Goal: Task Accomplishment & Management: Manage account settings

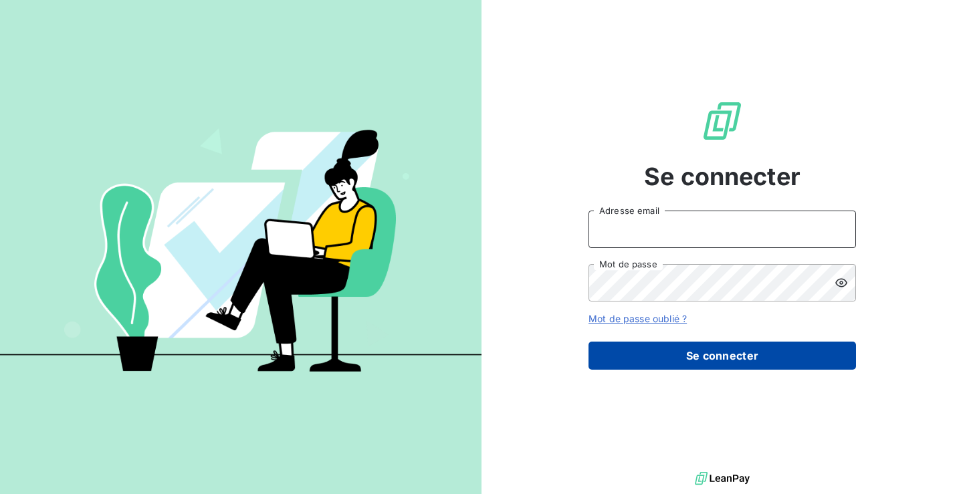
type input "[PERSON_NAME][EMAIL_ADDRESS][PERSON_NAME][DOMAIN_NAME]"
click at [769, 352] on button "Se connecter" at bounding box center [721, 356] width 267 height 28
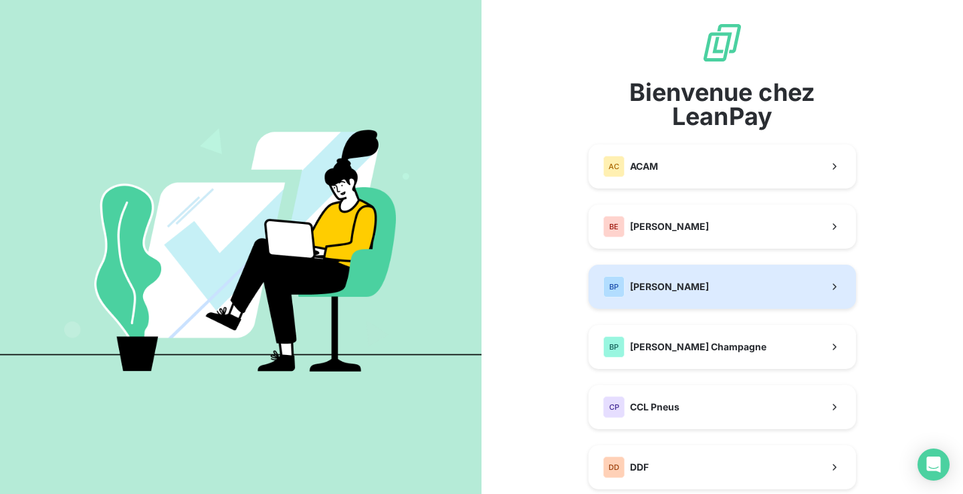
click at [683, 279] on div "[PERSON_NAME]" at bounding box center [656, 286] width 106 height 21
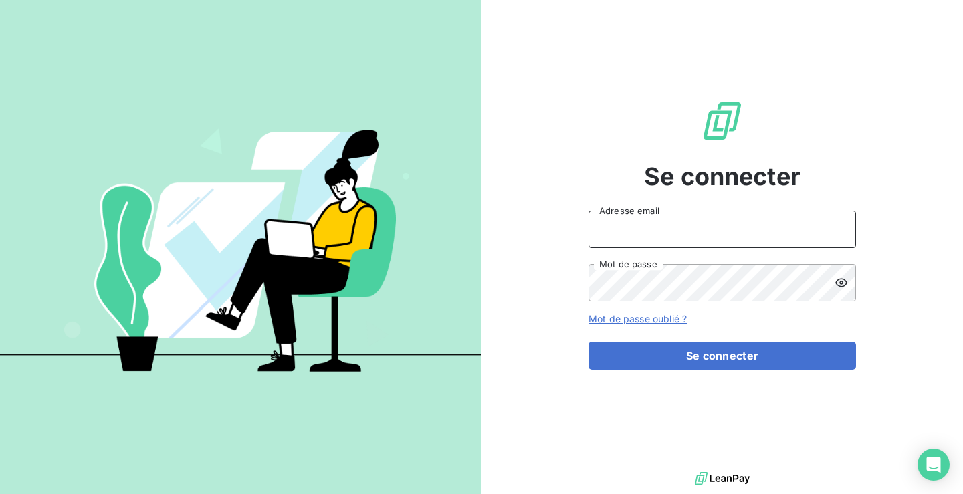
type input "[PERSON_NAME][EMAIL_ADDRESS][PERSON_NAME][DOMAIN_NAME]"
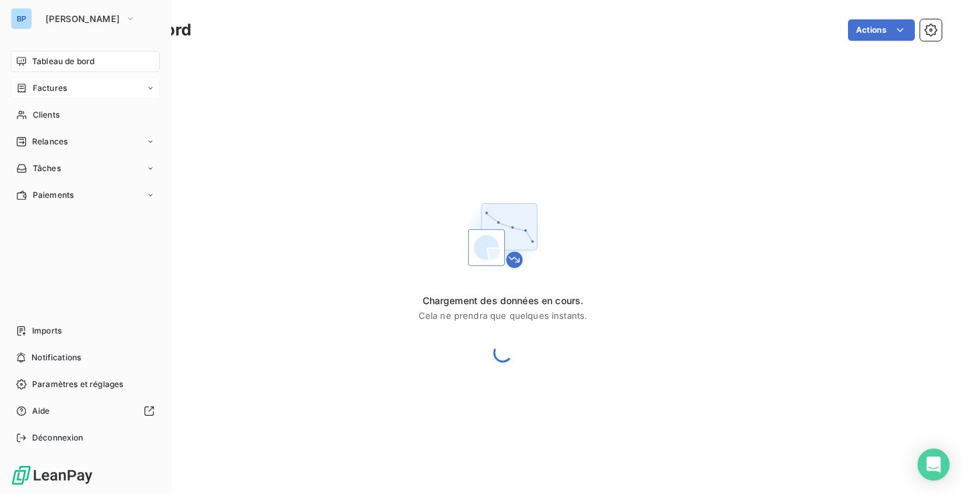
click at [59, 84] on span "Factures" at bounding box center [50, 88] width 34 height 12
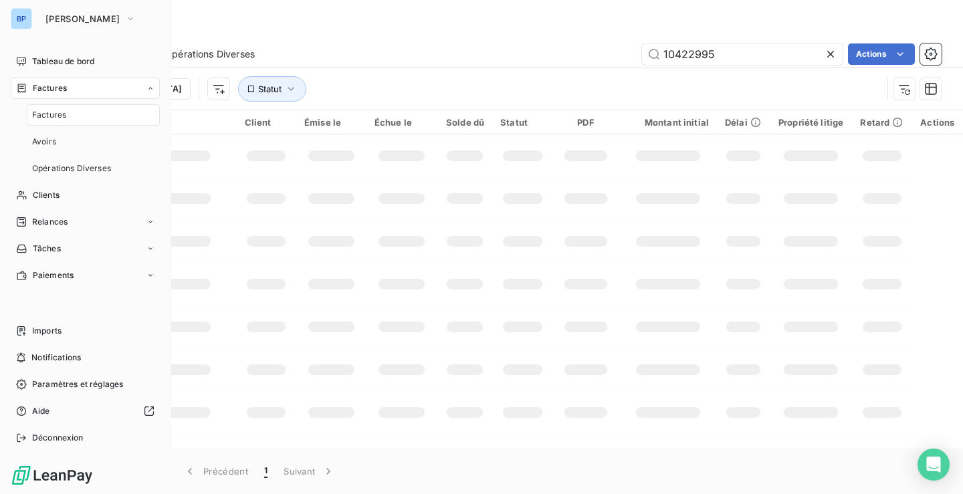
click at [88, 111] on div "Factures" at bounding box center [93, 114] width 133 height 21
click at [61, 215] on div "+99 Relances" at bounding box center [85, 221] width 149 height 21
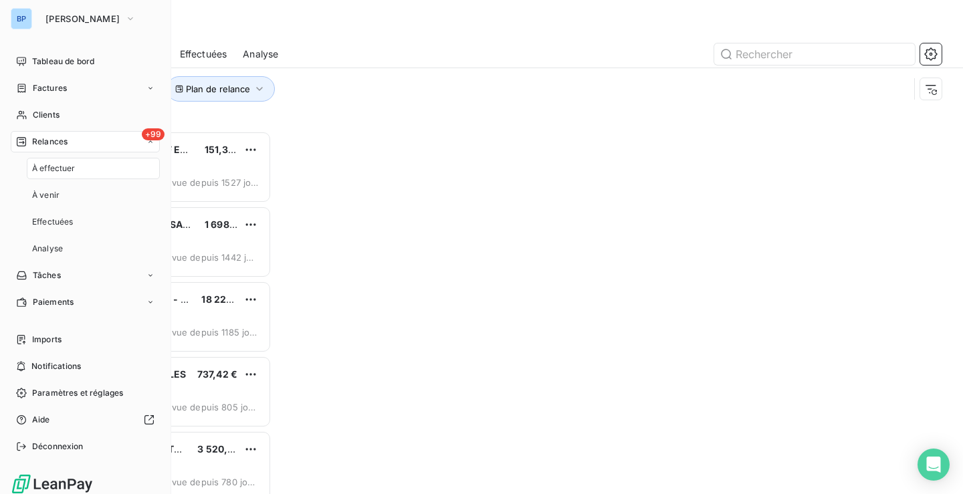
scroll to position [353, 197]
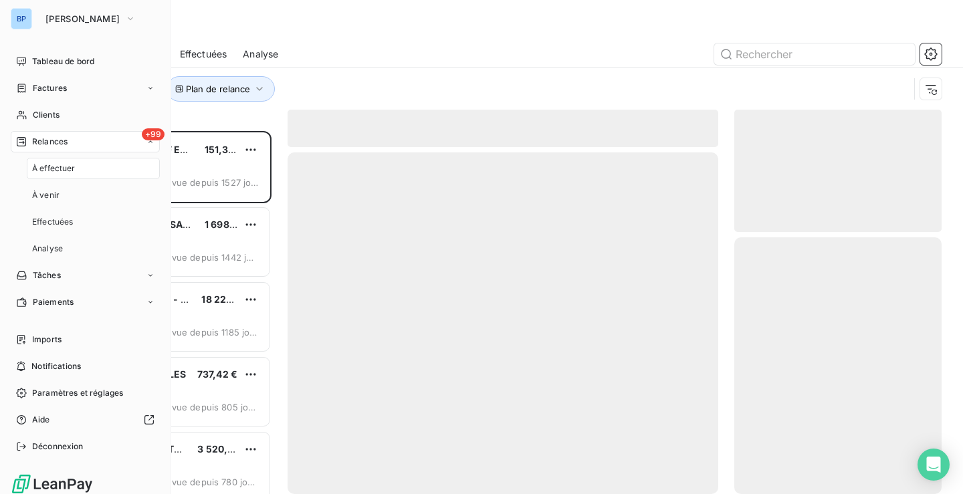
click at [42, 161] on div "À effectuer" at bounding box center [93, 168] width 133 height 21
click at [134, 141] on div "+99 Relances" at bounding box center [85, 141] width 149 height 21
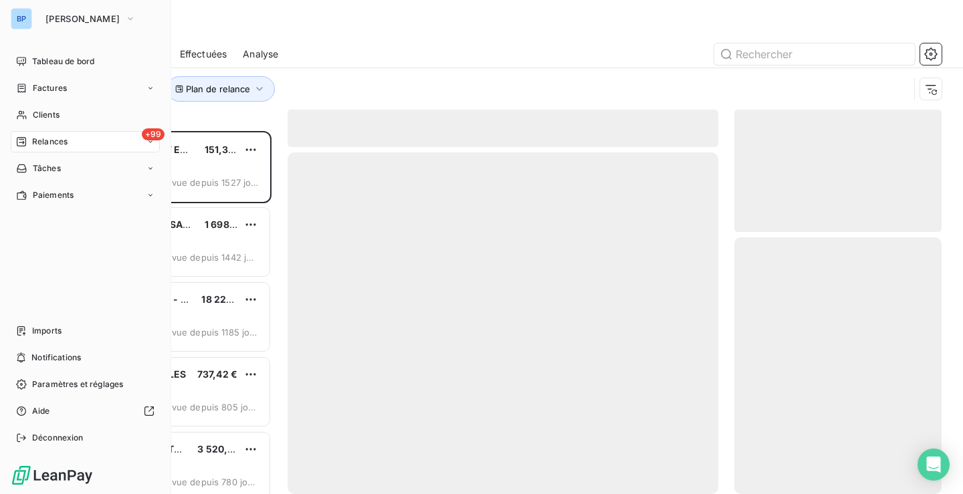
click at [104, 148] on div "+99 Relances" at bounding box center [85, 141] width 149 height 21
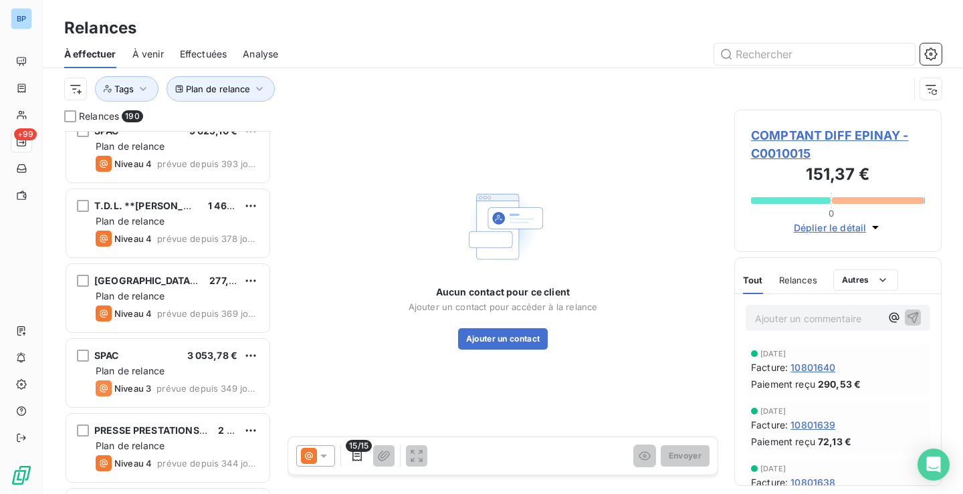
scroll to position [1939, 0]
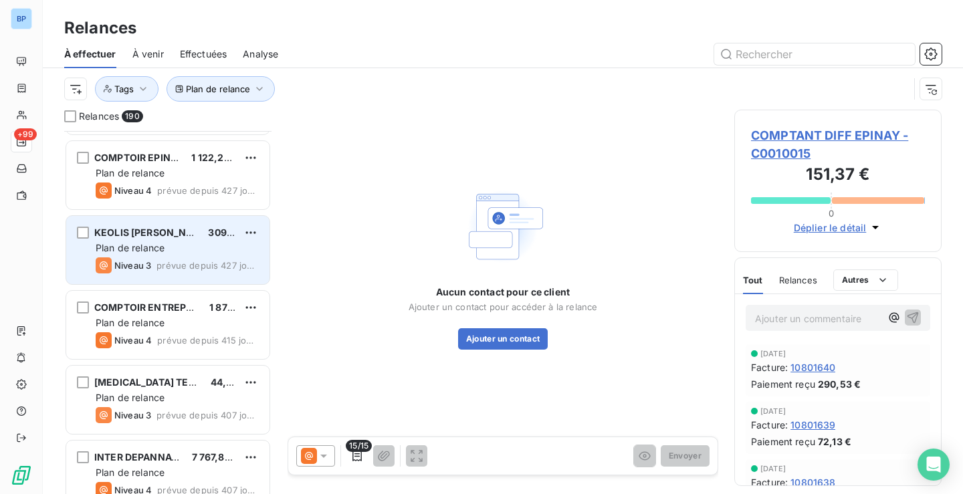
click at [160, 240] on div "KEOLIS NORD VAL D'OISE 309,60 € Plan de relance Niveau 3 prévue depuis 427 jours" at bounding box center [167, 250] width 203 height 68
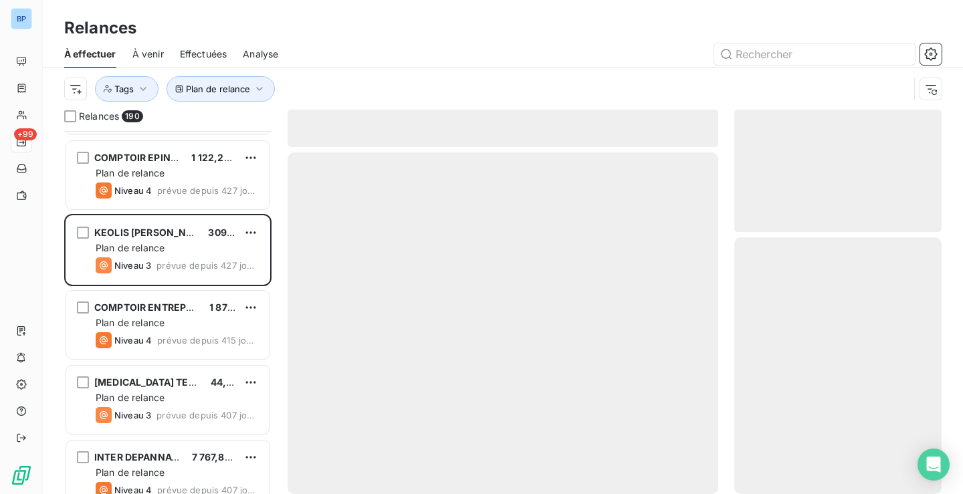
scroll to position [2006, 0]
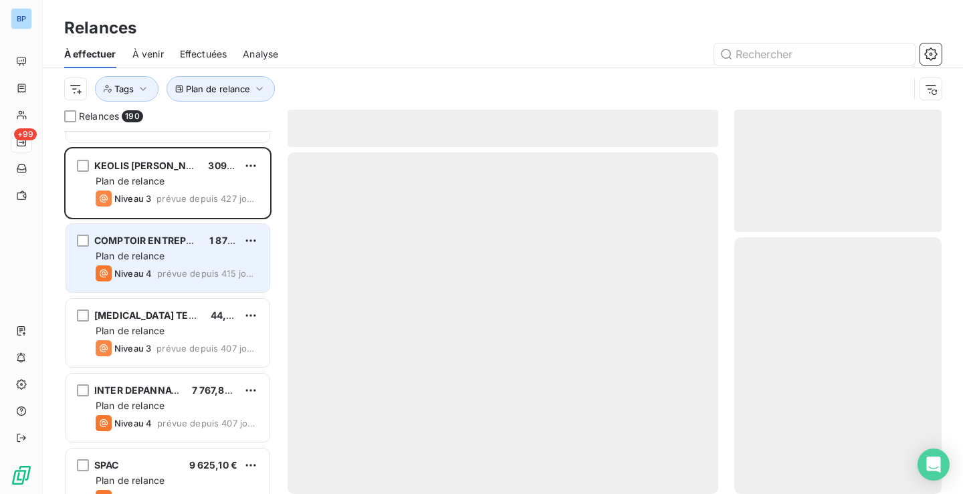
click at [179, 267] on div "Niveau 4 prévue depuis 415 jours" at bounding box center [177, 273] width 163 height 16
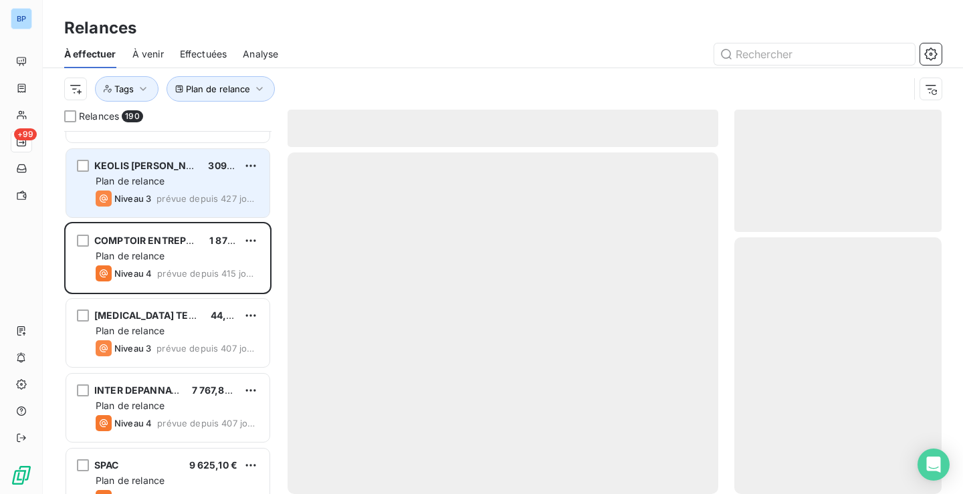
click at [180, 194] on span "prévue depuis 427 jours" at bounding box center [207, 198] width 102 height 11
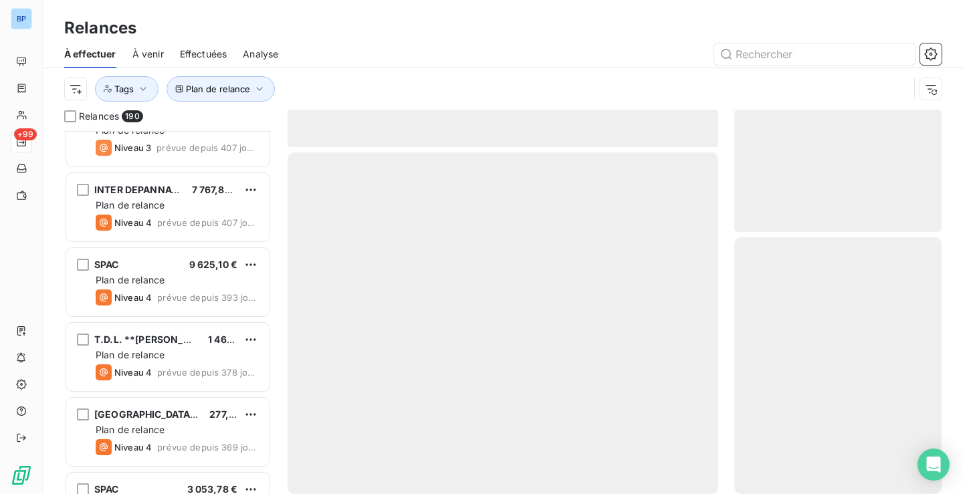
scroll to position [1939, 0]
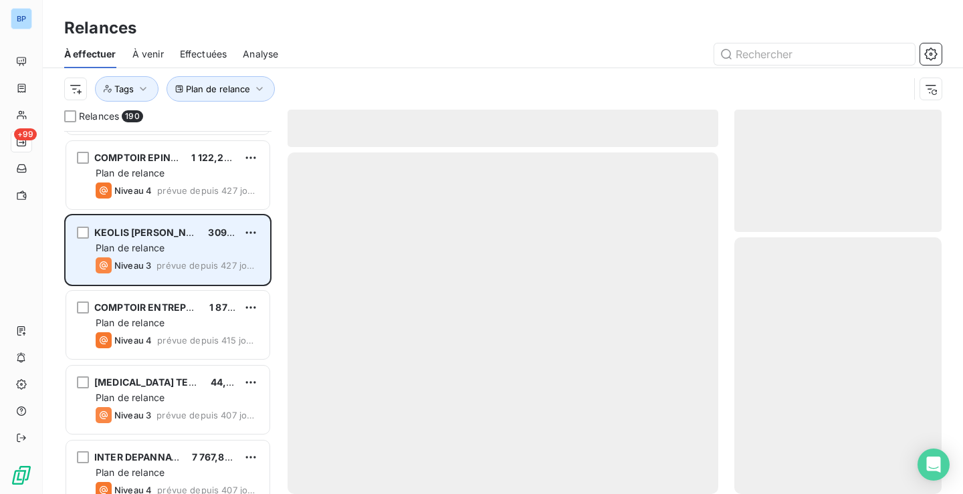
click at [160, 259] on div "Niveau 3 prévue depuis 427 jours" at bounding box center [177, 265] width 163 height 16
click at [177, 228] on span "KEOLIS NORD VAL D'OISE" at bounding box center [170, 232] width 152 height 11
click at [86, 231] on div "grid" at bounding box center [83, 233] width 12 height 12
click at [76, 231] on div "KEOLIS NORD VAL D'OISE 309,60 € Plan de relance Niveau 3 prévue depuis 427 jours" at bounding box center [167, 250] width 203 height 68
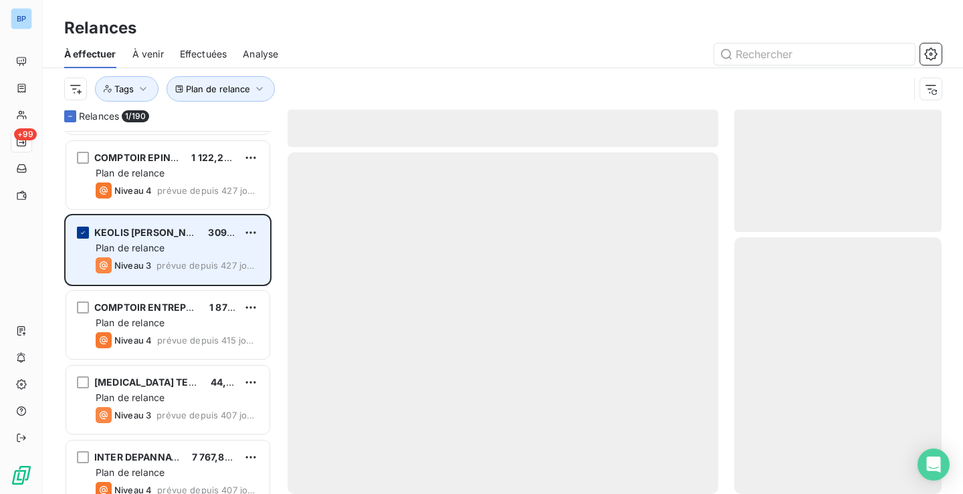
click at [78, 234] on div "grid" at bounding box center [83, 233] width 12 height 12
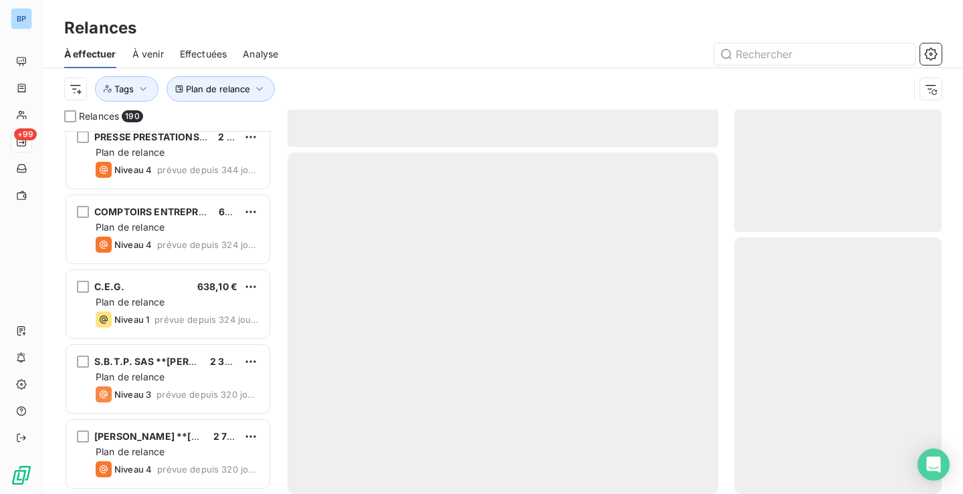
scroll to position [2741, 0]
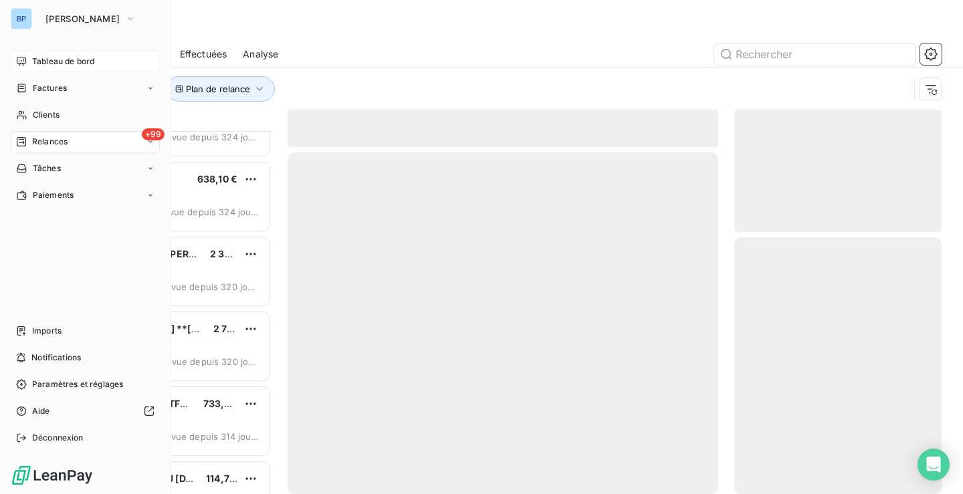
click at [24, 62] on icon at bounding box center [21, 61] width 11 height 11
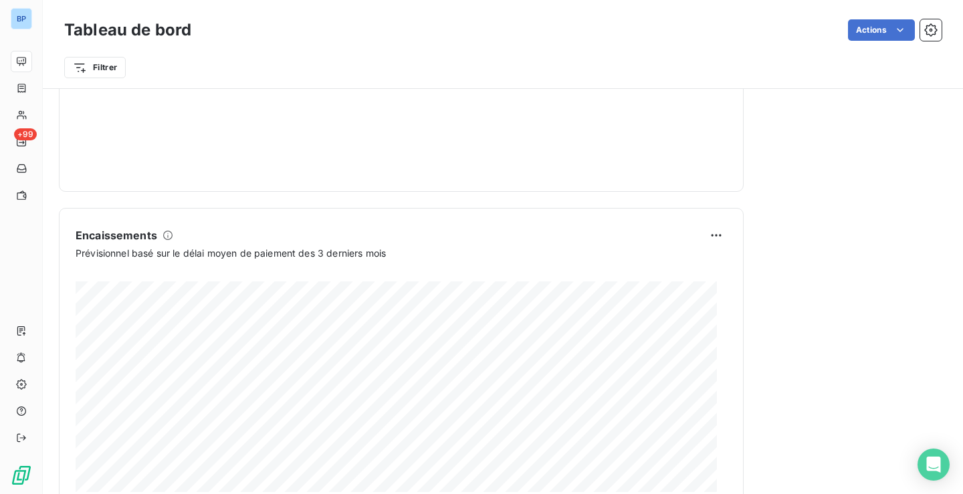
scroll to position [809, 0]
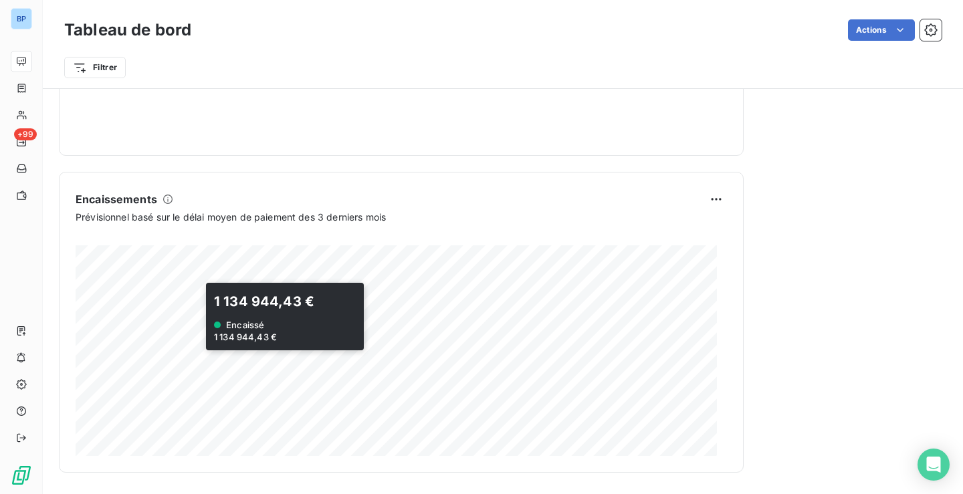
drag, startPoint x: 736, startPoint y: 218, endPoint x: 459, endPoint y: 230, distance: 277.7
click at [459, 230] on div "1 134 944,43 € Encaissé 1 134 944,43 €" at bounding box center [401, 340] width 651 height 232
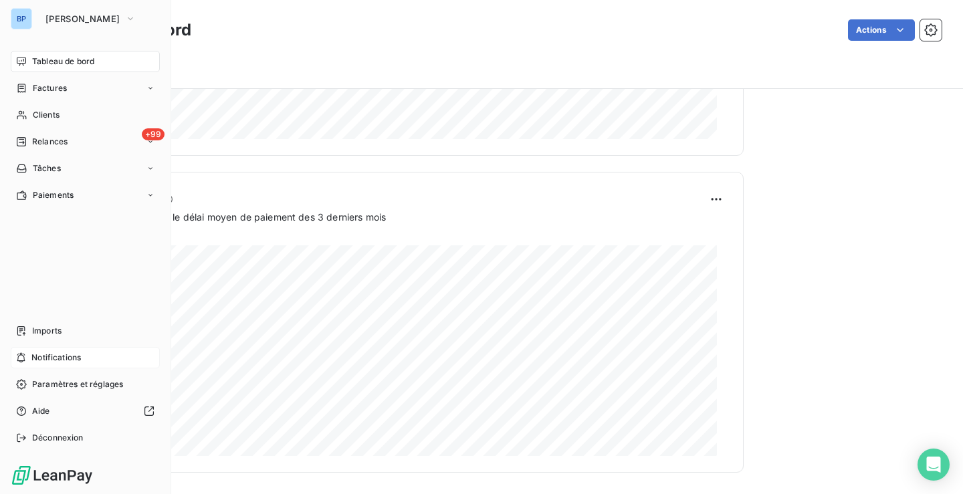
click at [49, 354] on span "Notifications" at bounding box center [55, 358] width 49 height 12
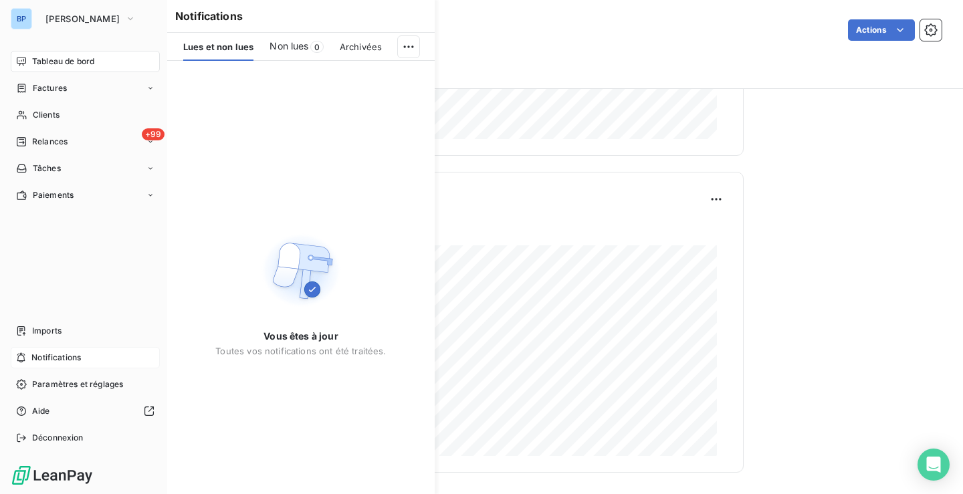
click at [13, 16] on div "BP" at bounding box center [21, 18] width 21 height 21
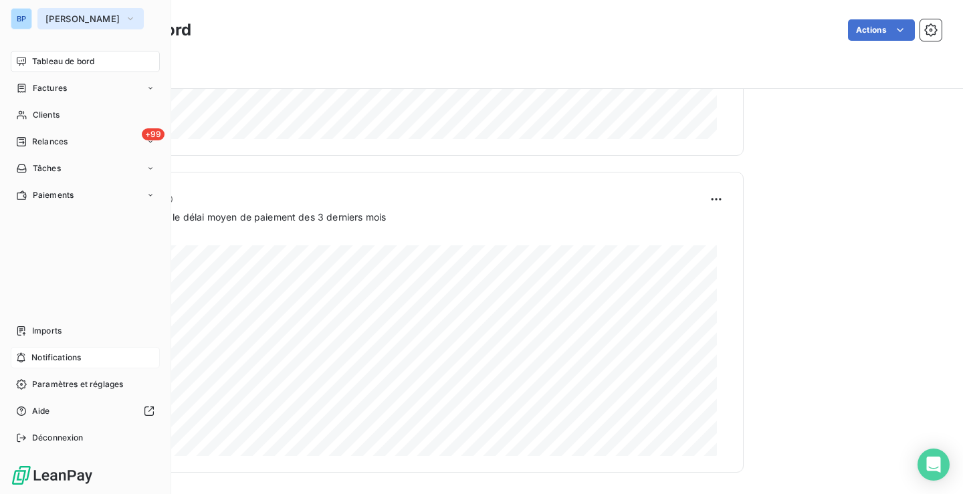
click at [89, 17] on span "[PERSON_NAME]" at bounding box center [82, 18] width 74 height 11
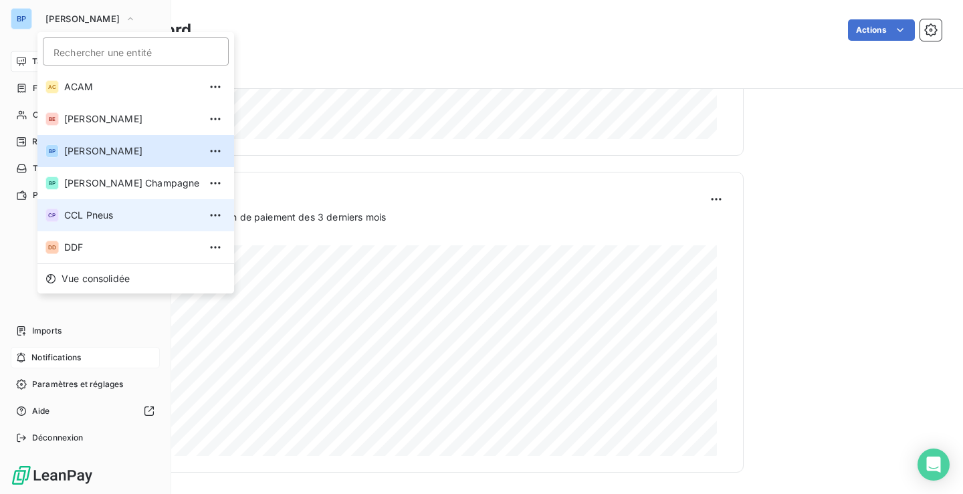
click at [102, 215] on span "CCL Pneus" at bounding box center [131, 215] width 135 height 13
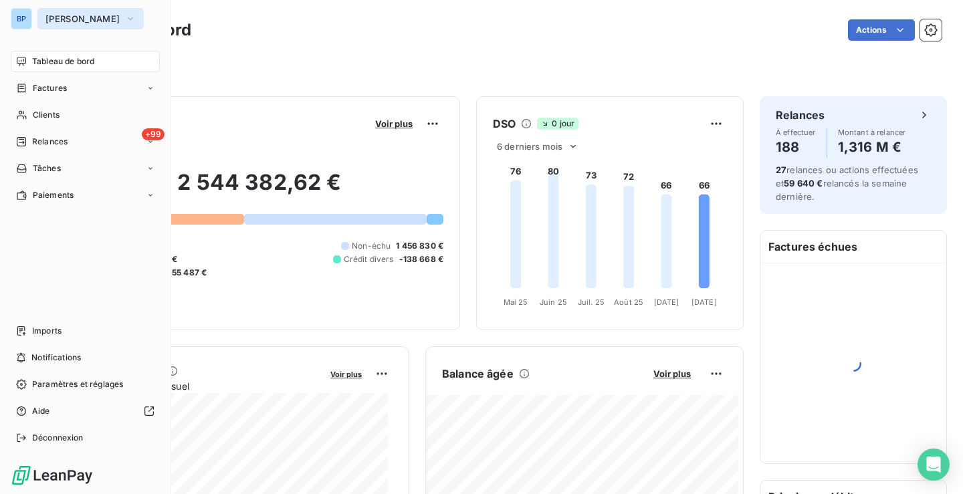
click at [38, 20] on button "[PERSON_NAME]" at bounding box center [90, 18] width 106 height 21
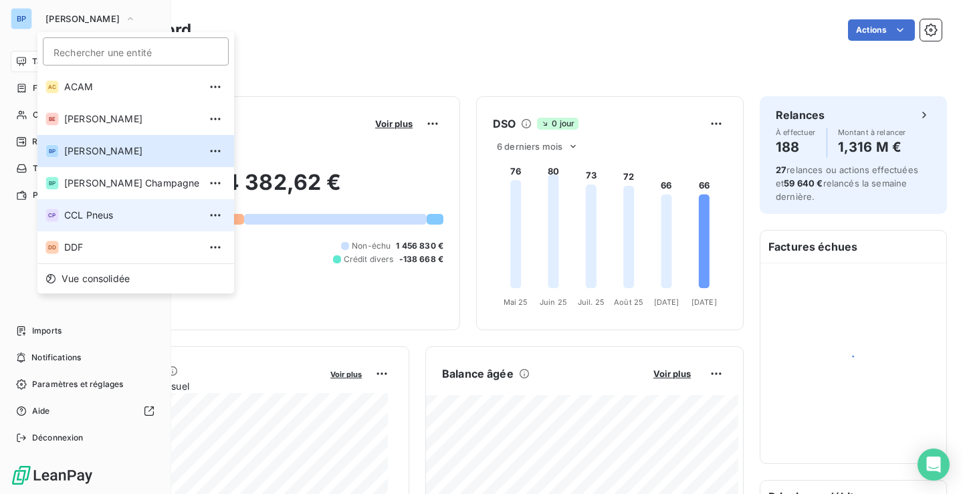
click at [86, 217] on span "CCL Pneus" at bounding box center [131, 215] width 135 height 13
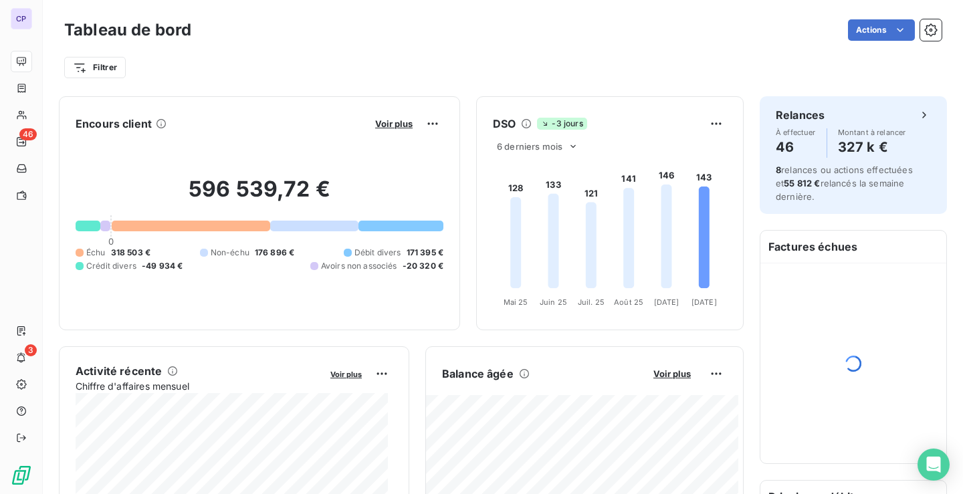
click at [292, 28] on div "Actions" at bounding box center [574, 29] width 734 height 21
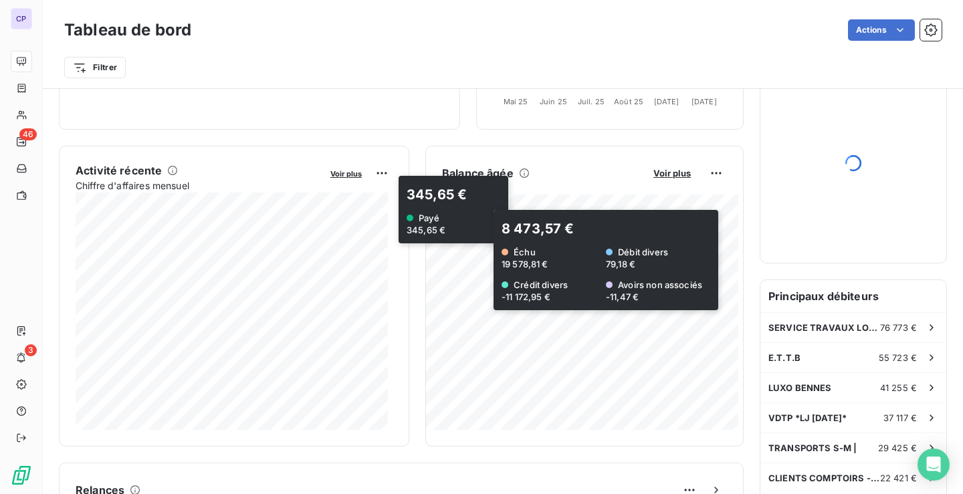
scroll to position [68, 0]
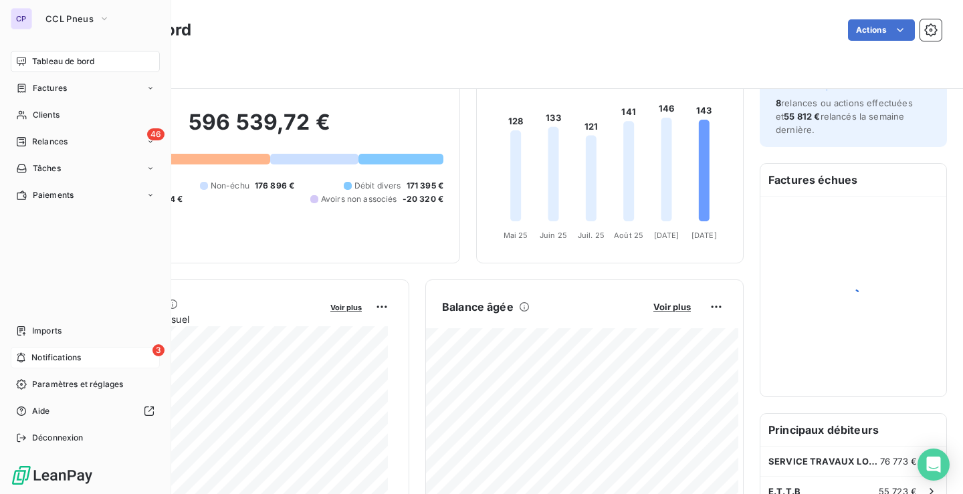
click at [96, 357] on div "3 Notifications" at bounding box center [85, 357] width 149 height 21
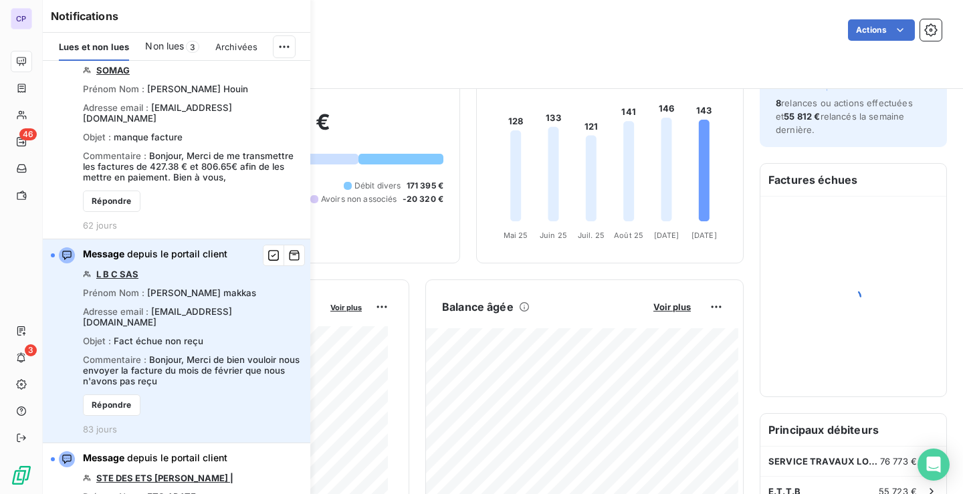
scroll to position [0, 0]
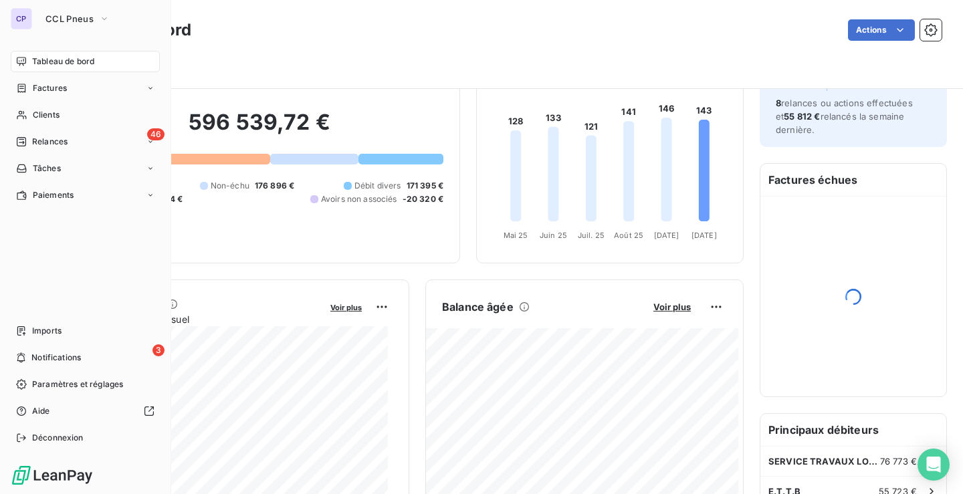
click at [7, 354] on div "CP CCL Pneus Tableau de bord Factures Clients 46 Relances Tâches Paiements Impo…" at bounding box center [85, 247] width 171 height 494
click at [100, 146] on div "46 Relances" at bounding box center [85, 141] width 149 height 21
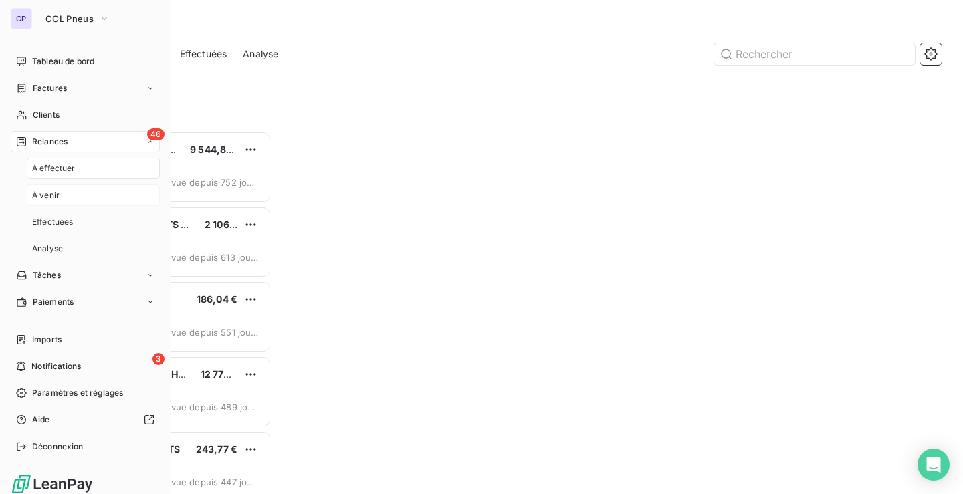
scroll to position [353, 197]
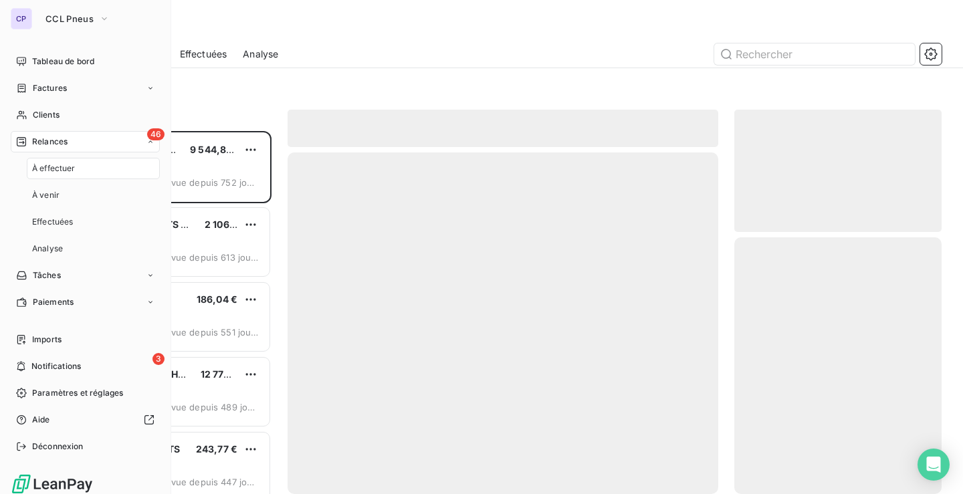
click at [63, 164] on span "À effectuer" at bounding box center [53, 168] width 43 height 12
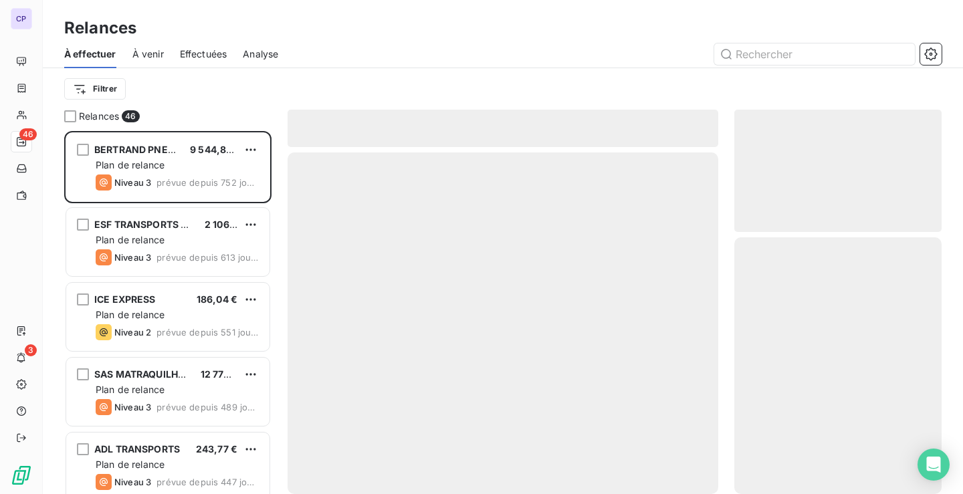
click at [248, 82] on div "Filtrer" at bounding box center [502, 88] width 877 height 25
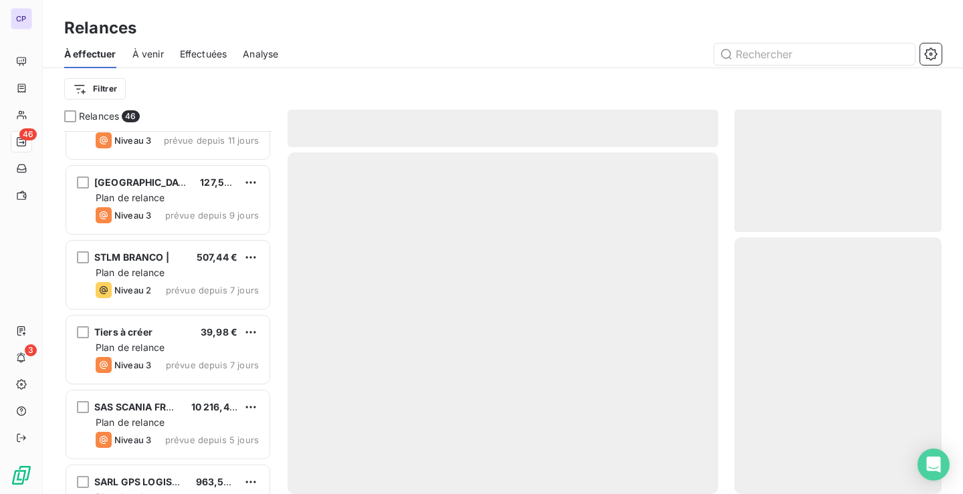
scroll to position [2881, 0]
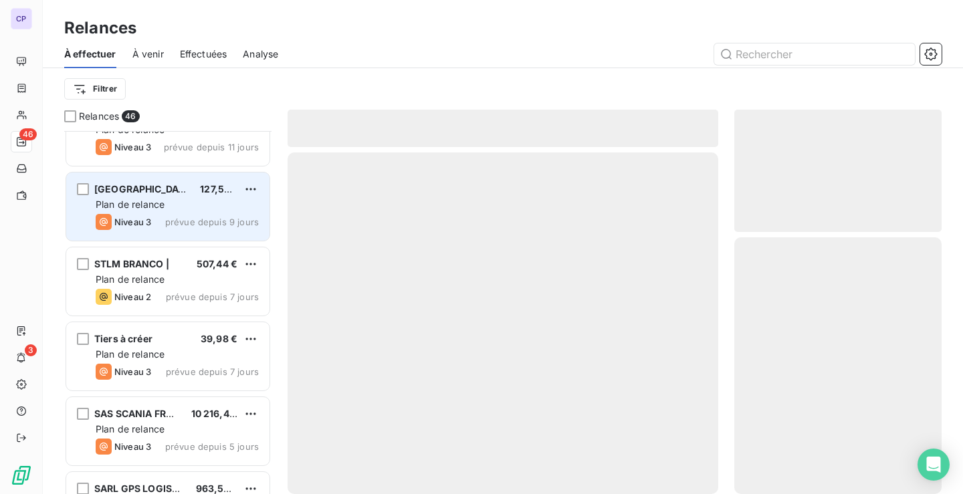
click at [164, 205] on span "Plan de relance" at bounding box center [130, 204] width 69 height 11
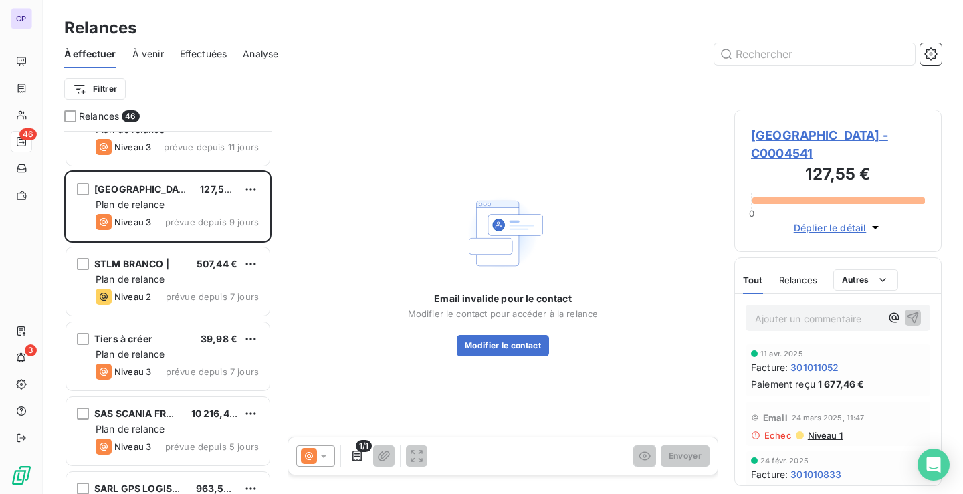
scroll to position [3081, 0]
